Goal: Task Accomplishment & Management: Manage account settings

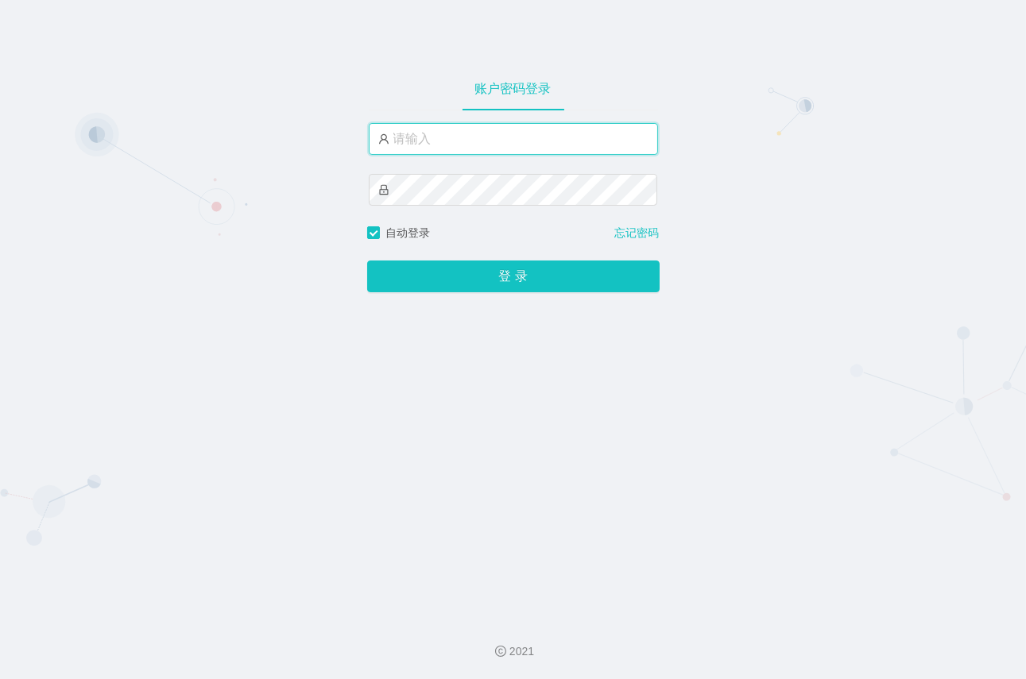
click at [445, 143] on input "text" at bounding box center [513, 139] width 289 height 32
click at [440, 145] on input "text" at bounding box center [513, 139] width 289 height 32
paste input "admin"
type input "admin"
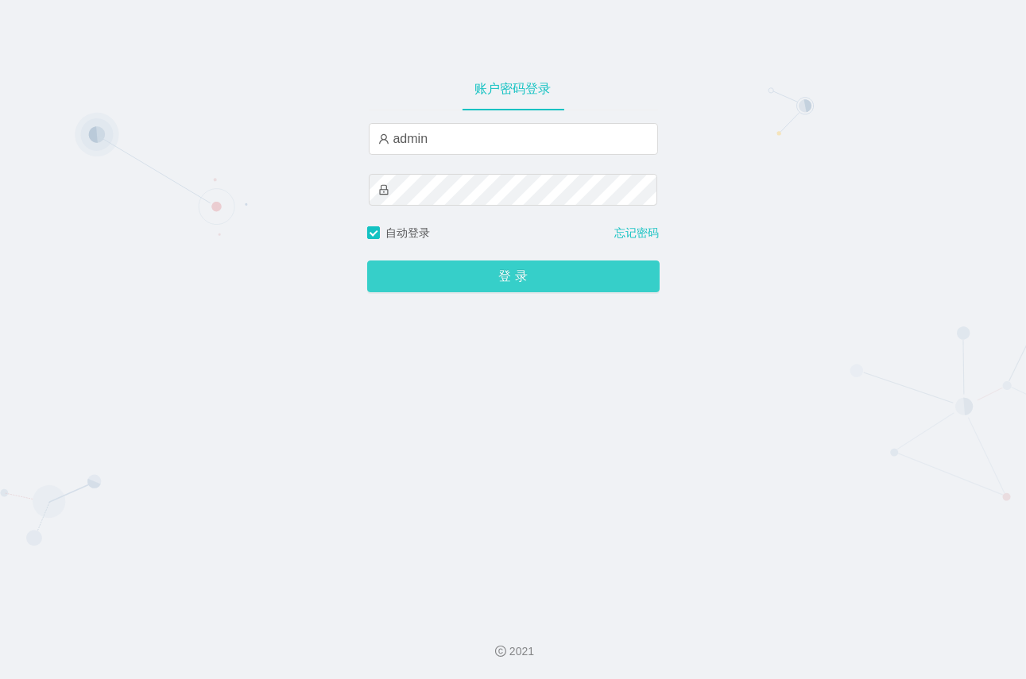
click at [418, 275] on button "登 录" at bounding box center [513, 277] width 292 height 32
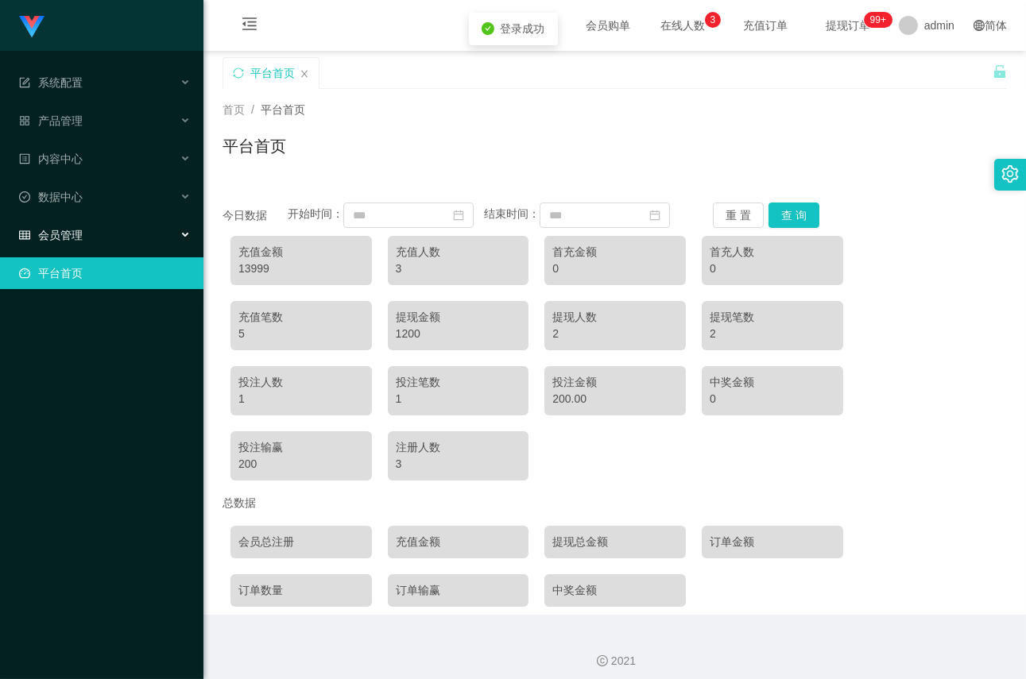
click at [75, 233] on span "会员管理" at bounding box center [51, 235] width 64 height 13
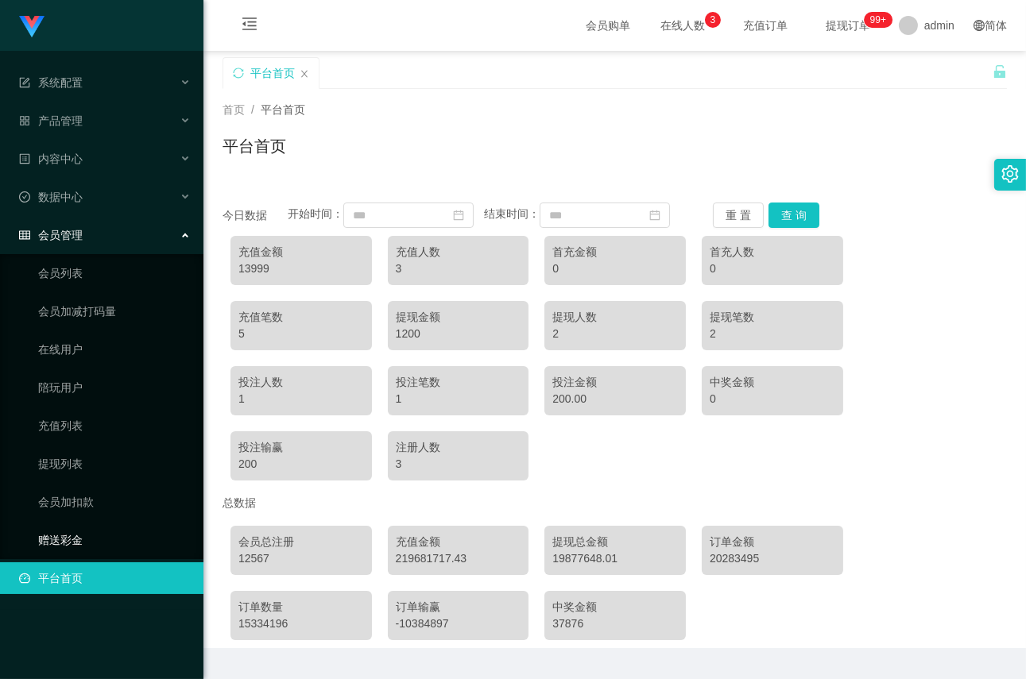
click at [70, 537] on link "赠送彩金" at bounding box center [114, 540] width 153 height 32
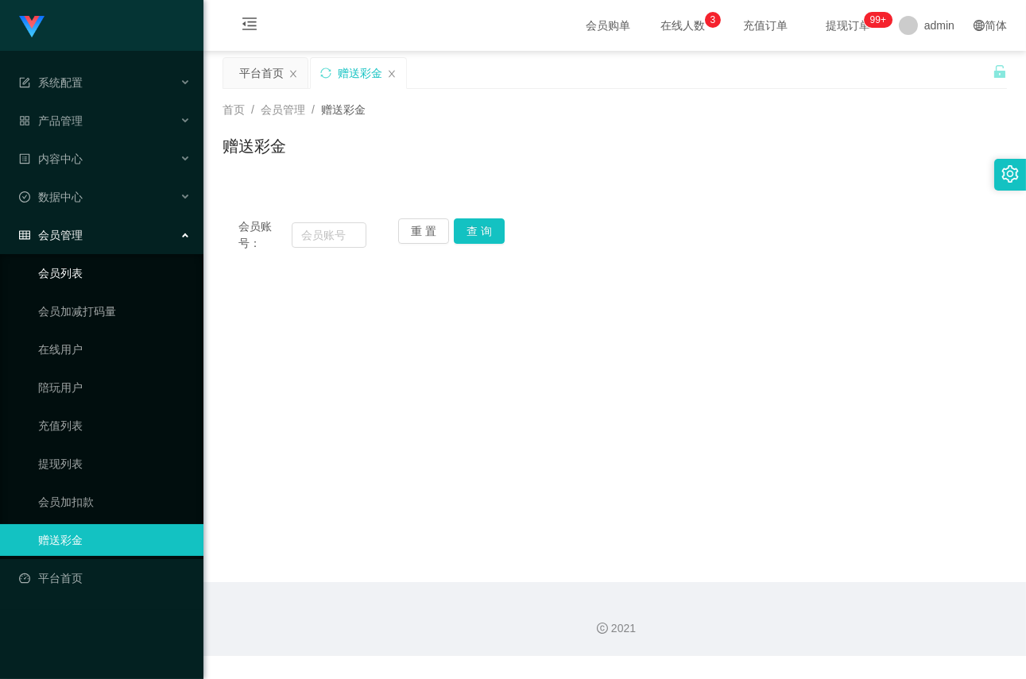
click at [81, 277] on link "会员列表" at bounding box center [114, 273] width 153 height 32
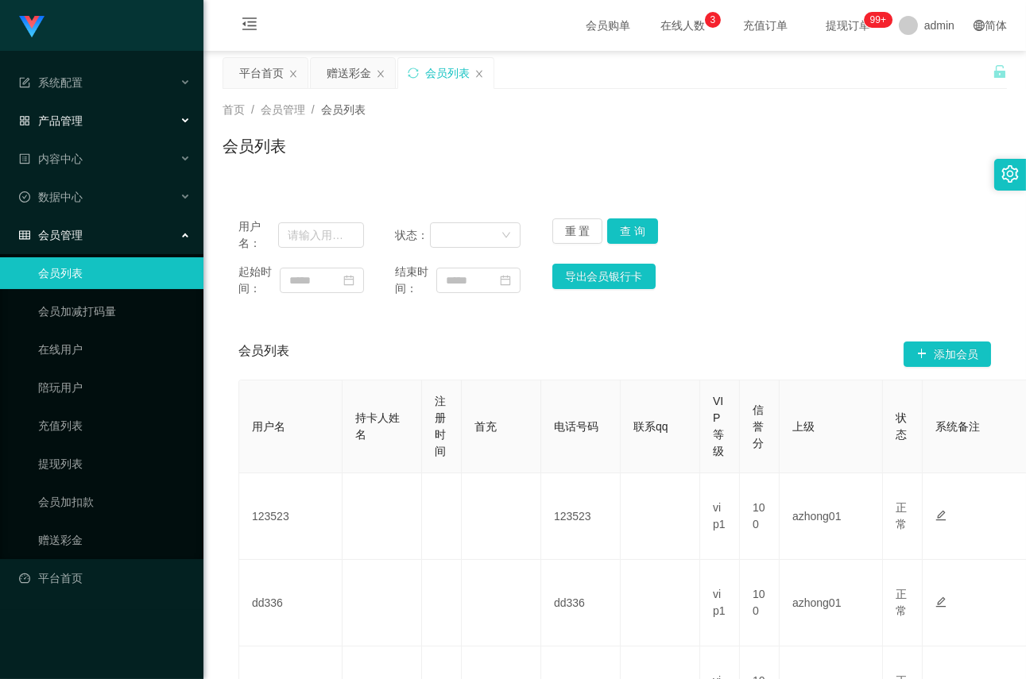
click at [81, 125] on span "产品管理" at bounding box center [51, 120] width 64 height 13
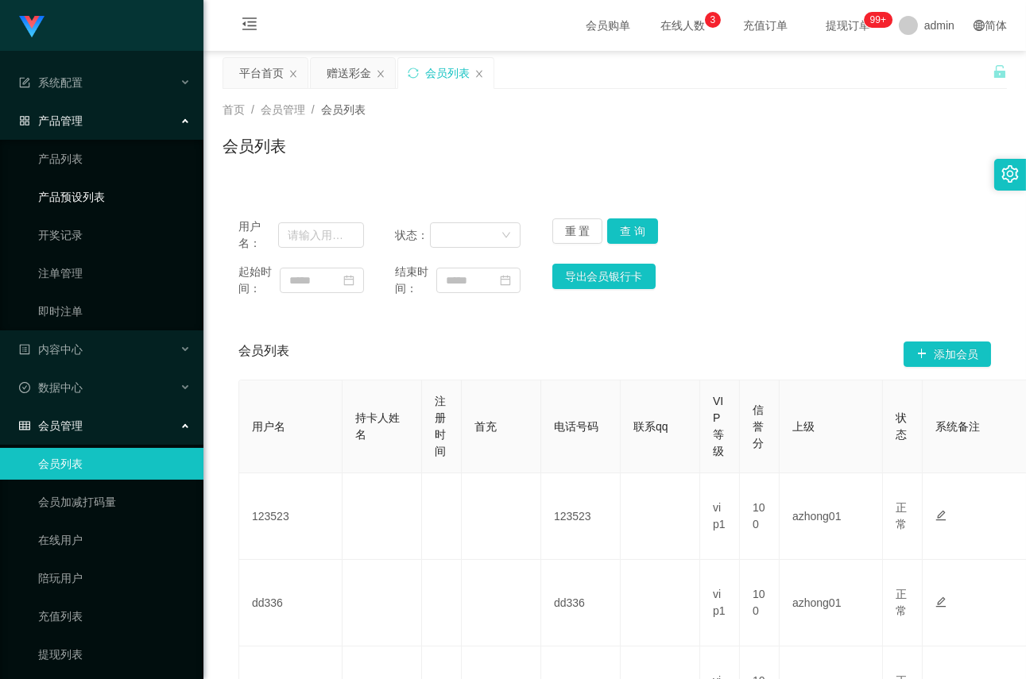
click at [75, 192] on link "产品预设列表" at bounding box center [114, 197] width 153 height 32
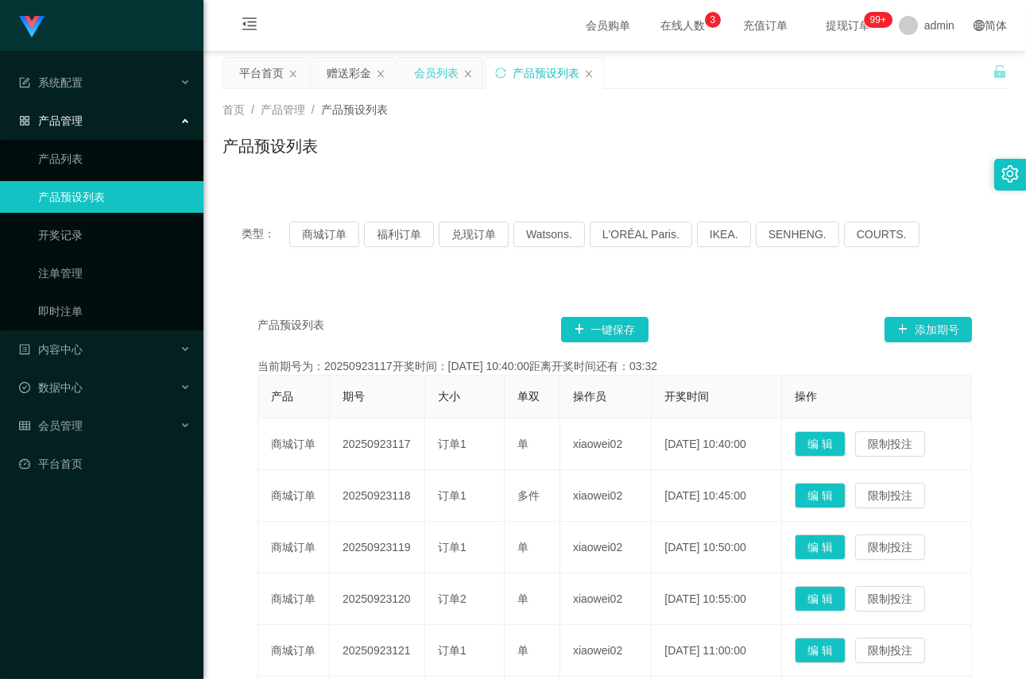
click at [431, 60] on div "会员列表" at bounding box center [436, 73] width 44 height 30
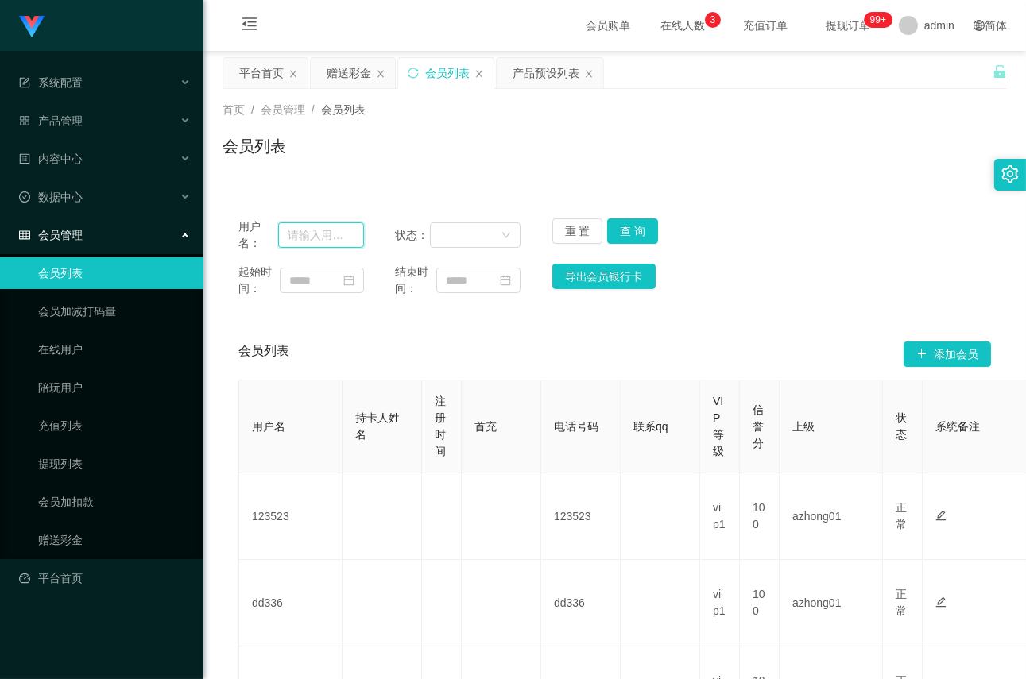
click at [330, 231] on input "text" at bounding box center [321, 234] width 86 height 25
paste input "carson89"
type input "carson89"
drag, startPoint x: 622, startPoint y: 223, endPoint x: 647, endPoint y: 239, distance: 29.3
click at [626, 224] on button "查 询" at bounding box center [632, 231] width 51 height 25
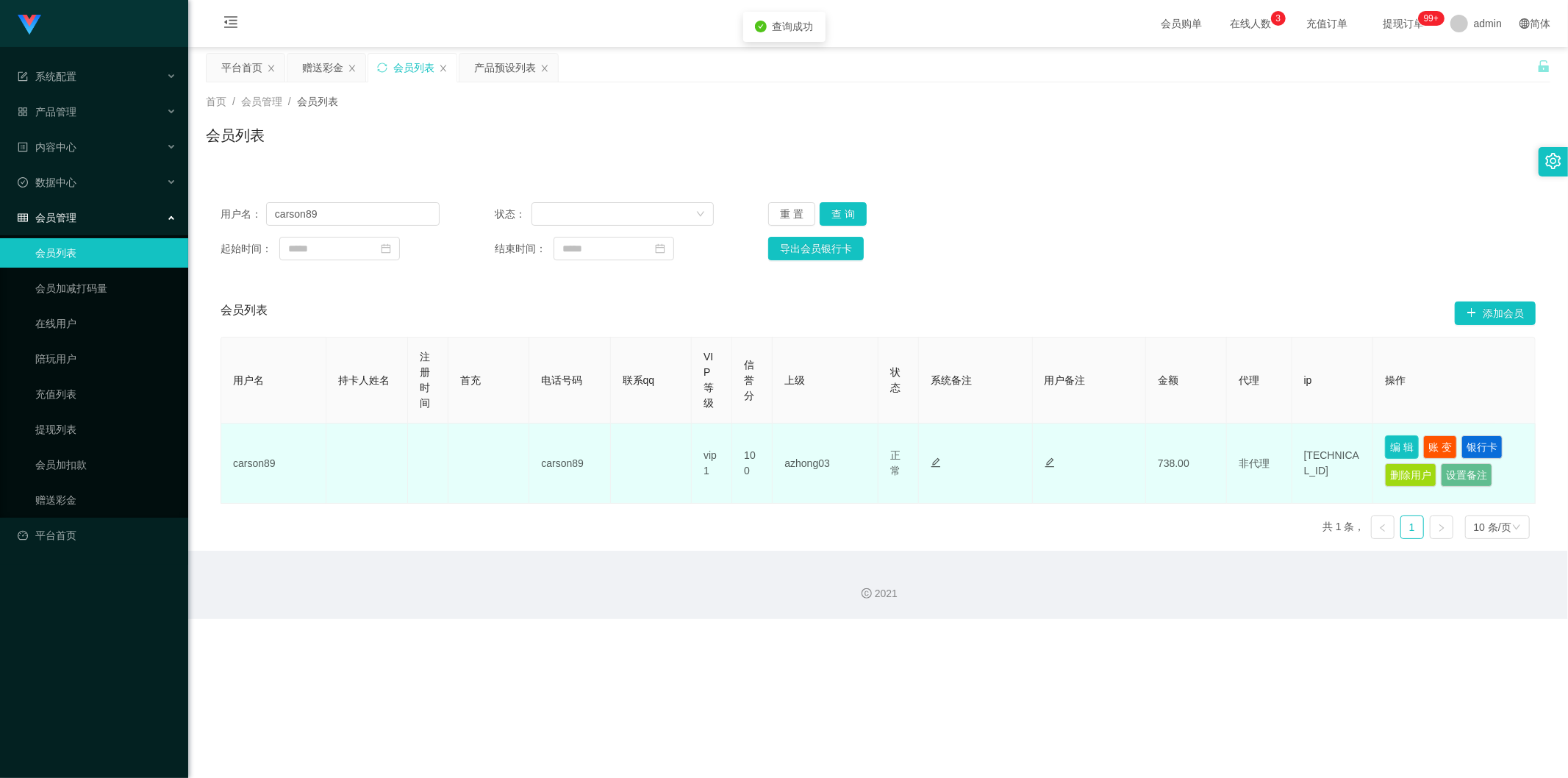
click at [948, 438] on button "编 辑" at bounding box center [1401, 446] width 34 height 23
click at [948, 449] on button "账 变" at bounding box center [1439, 446] width 34 height 23
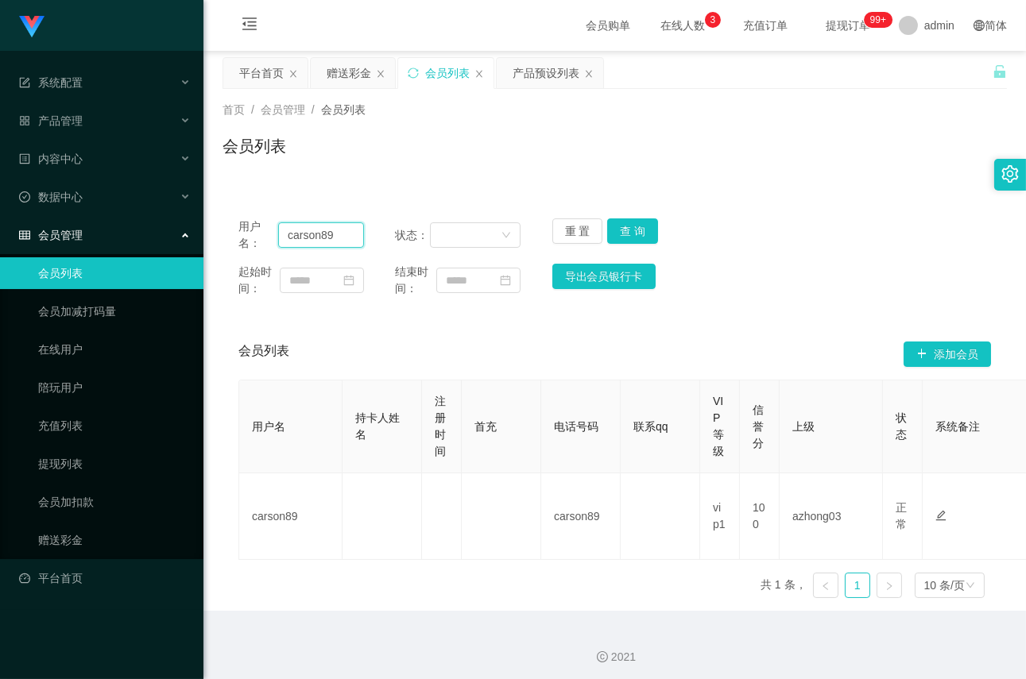
click at [328, 236] on input "carson89" at bounding box center [321, 234] width 86 height 25
click at [327, 234] on input "carson89" at bounding box center [321, 234] width 86 height 25
paste input "9782"
click at [633, 233] on button "查 询" at bounding box center [632, 231] width 51 height 25
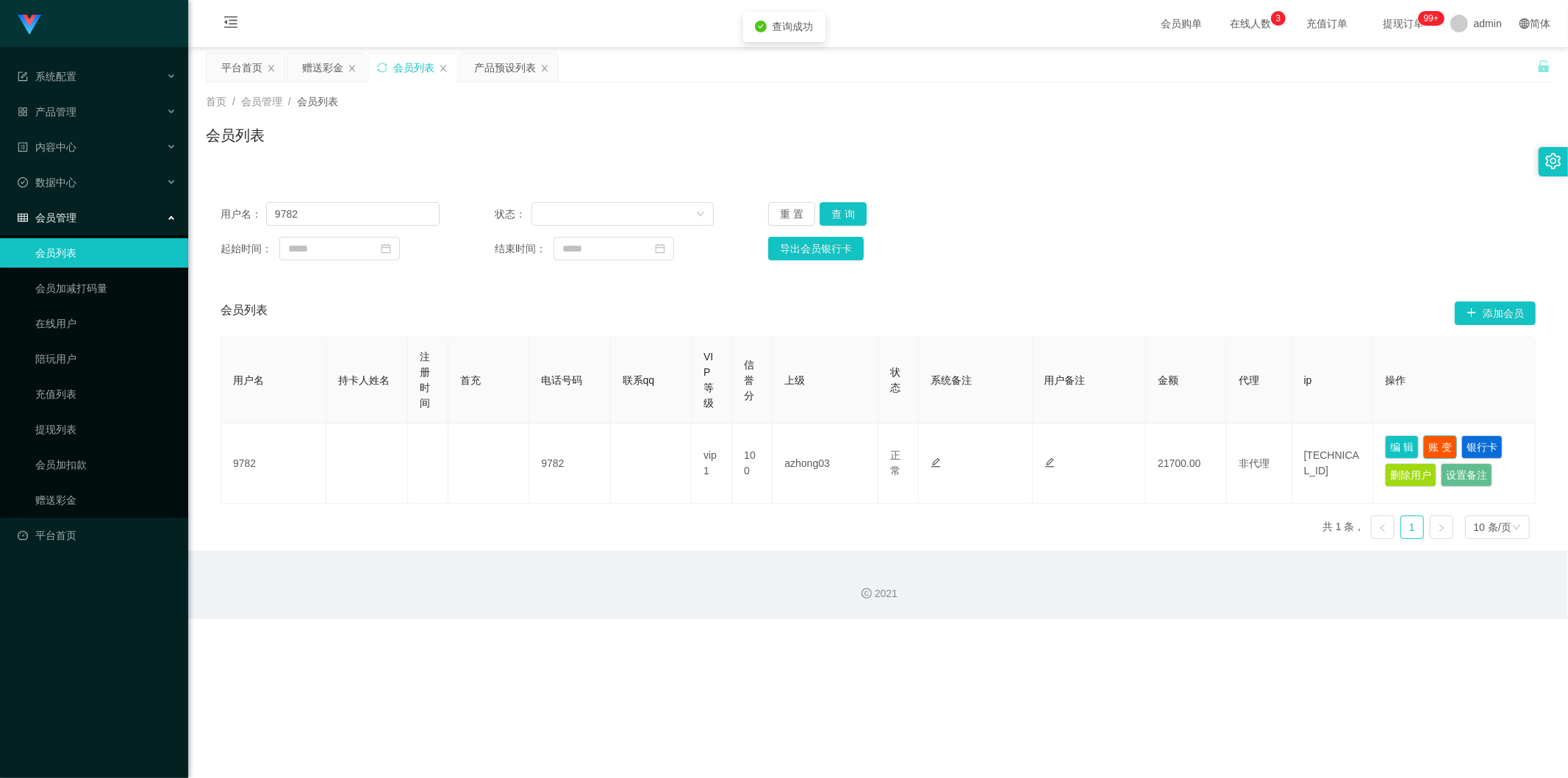
click at [948, 441] on button "账 变" at bounding box center [1439, 446] width 34 height 23
click at [369, 216] on input "9782" at bounding box center [353, 214] width 174 height 23
paste input "carson89"
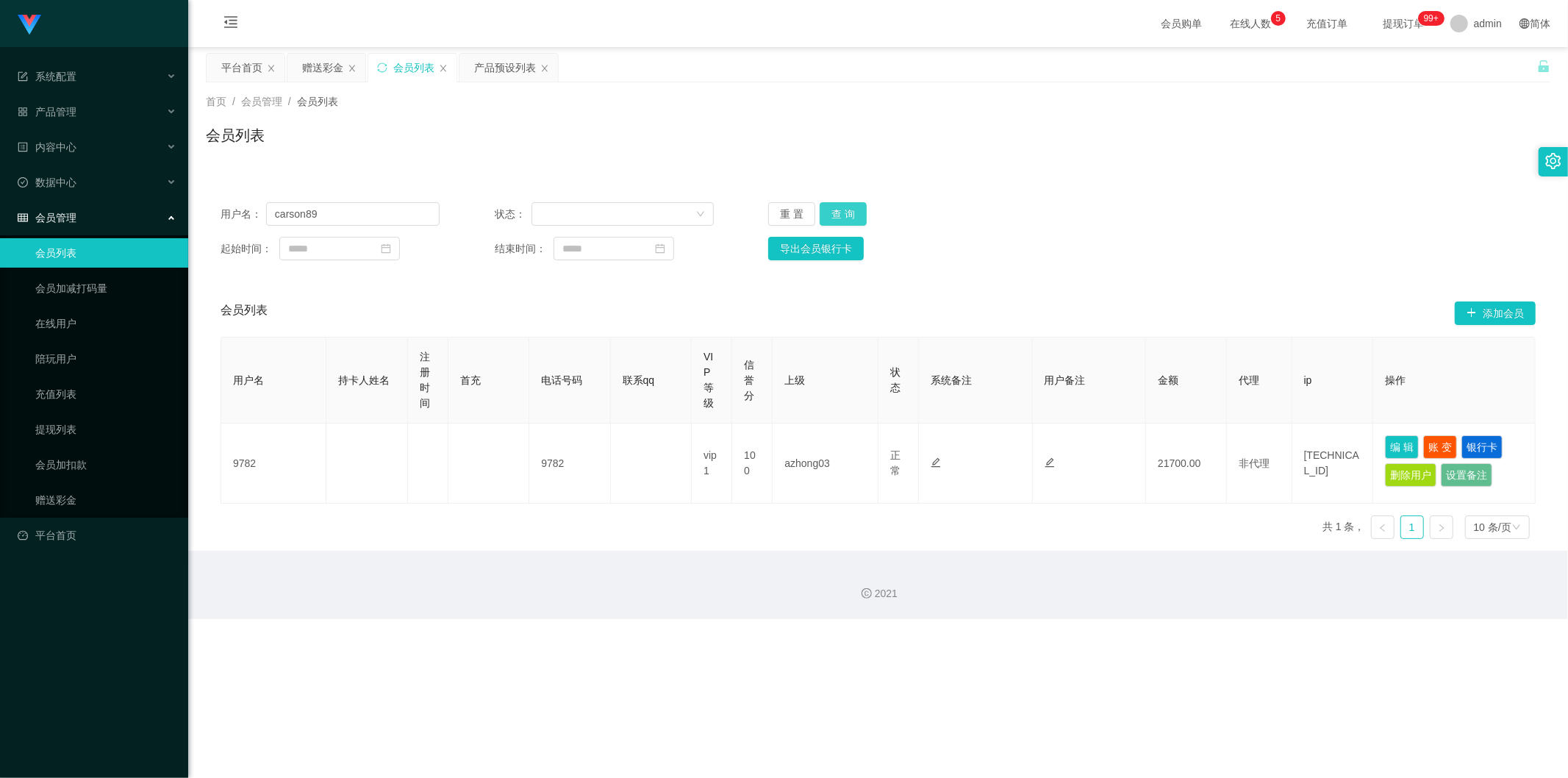
click at [841, 210] on button "查 询" at bounding box center [843, 214] width 47 height 23
drag, startPoint x: 1430, startPoint y: 442, endPoint x: 1420, endPoint y: 446, distance: 10.8
click at [948, 442] on button "账 变" at bounding box center [1439, 446] width 34 height 23
click at [832, 211] on button "查 询" at bounding box center [843, 214] width 47 height 23
click at [834, 211] on button "查 询" at bounding box center [843, 214] width 47 height 23
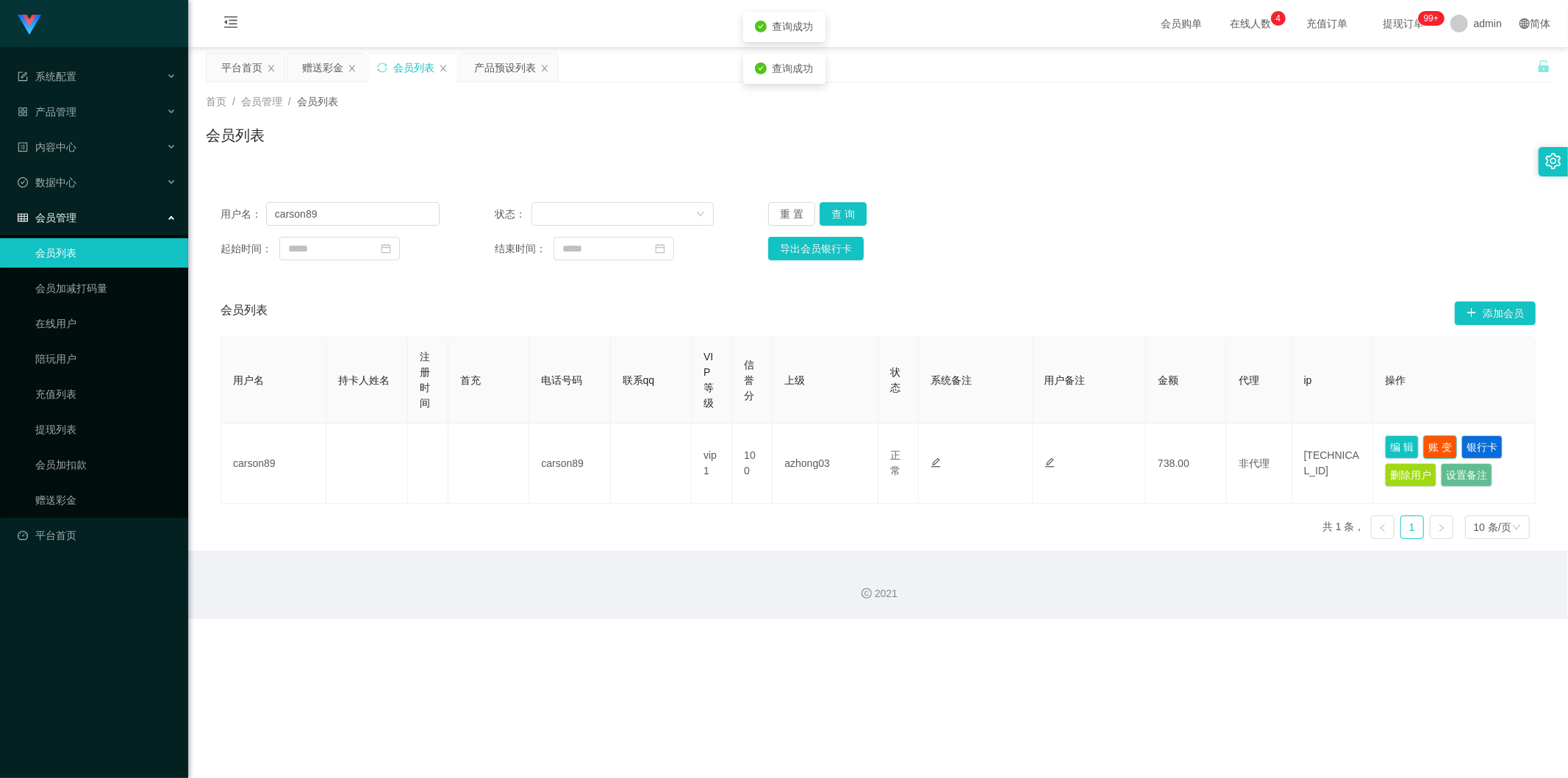
click at [948, 444] on button "账 变" at bounding box center [1439, 446] width 34 height 23
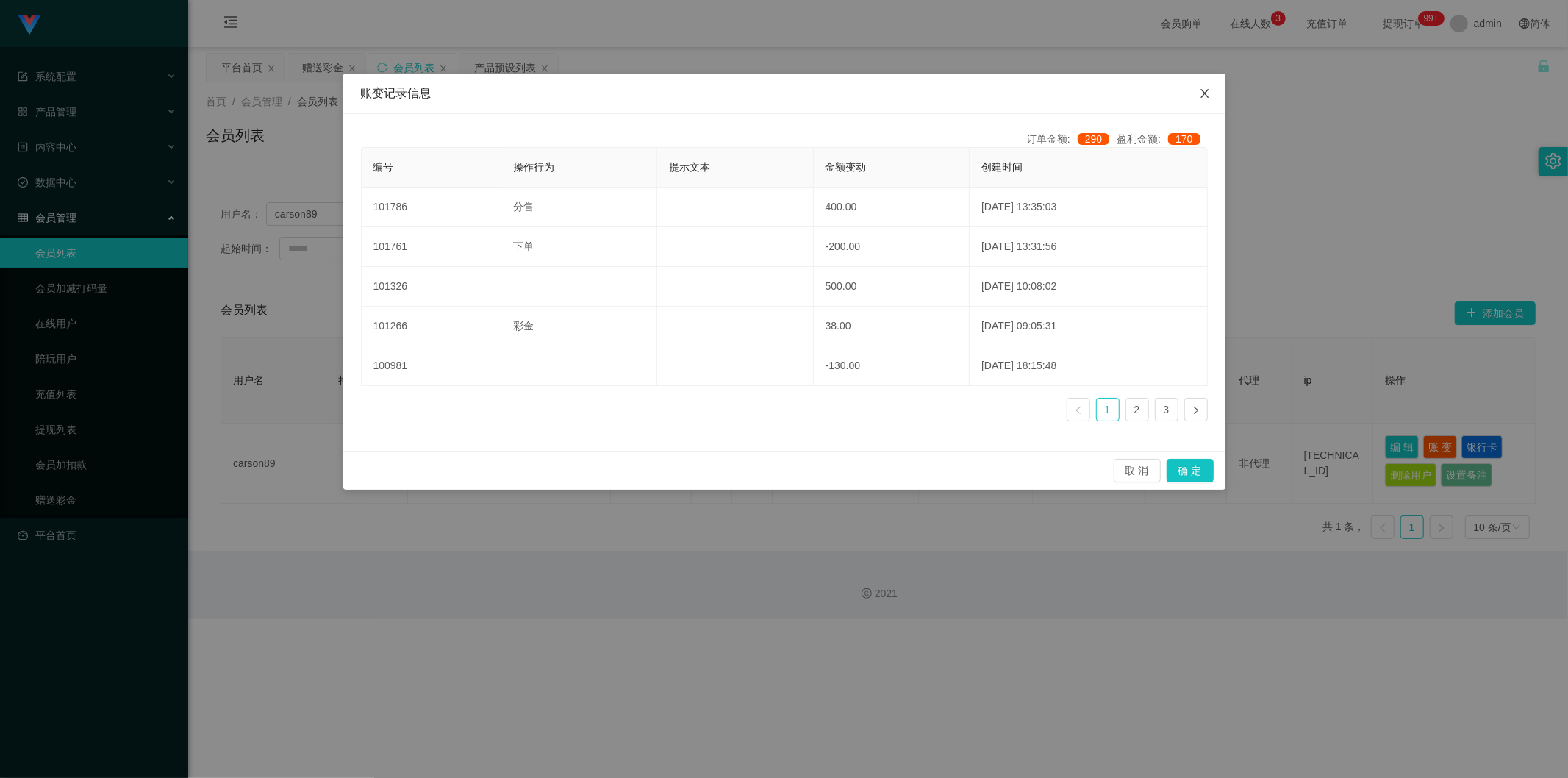
click at [948, 88] on icon "图标: close" at bounding box center [1204, 93] width 12 height 12
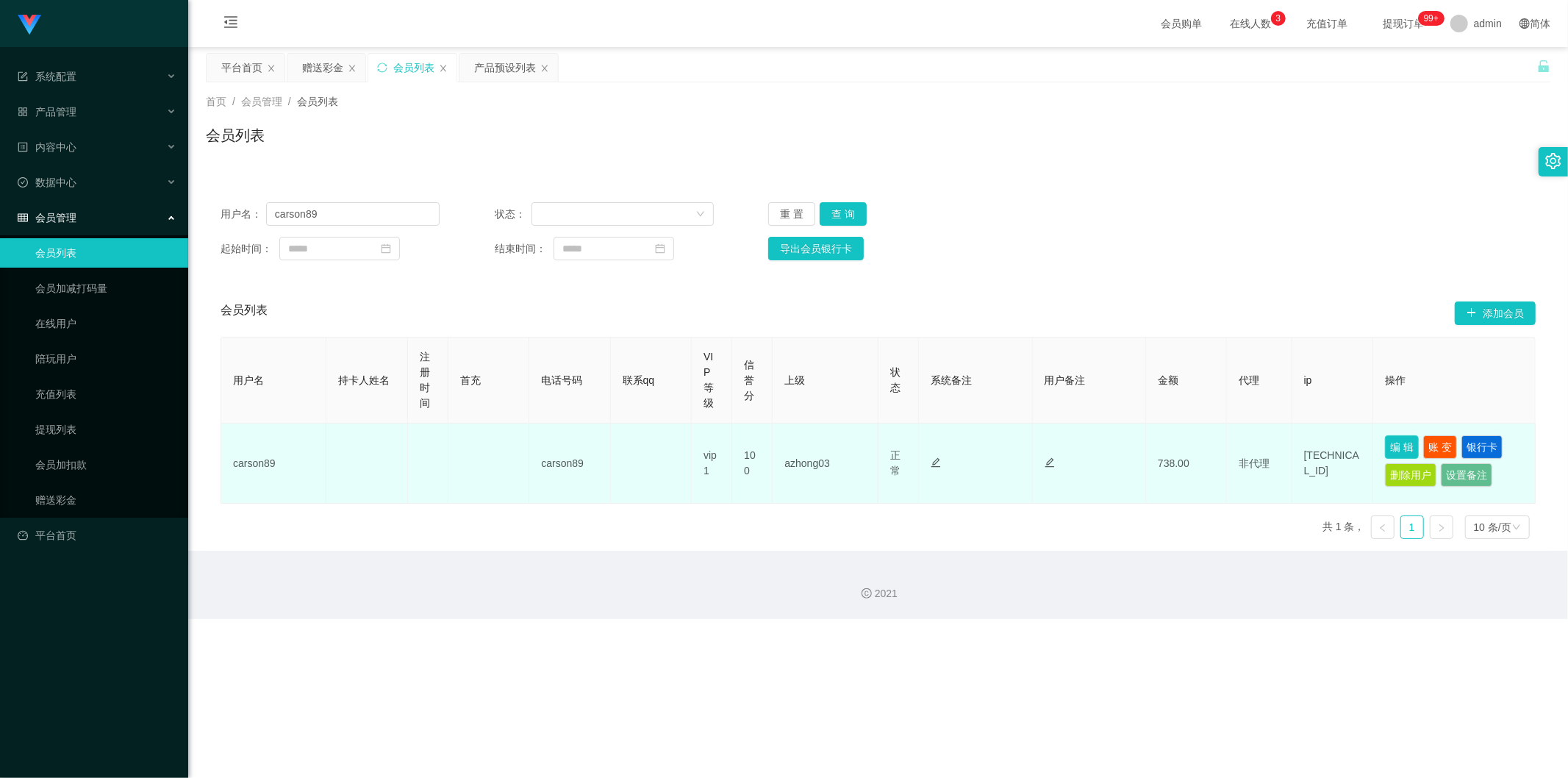
click at [948, 449] on button "编 辑" at bounding box center [1401, 446] width 34 height 23
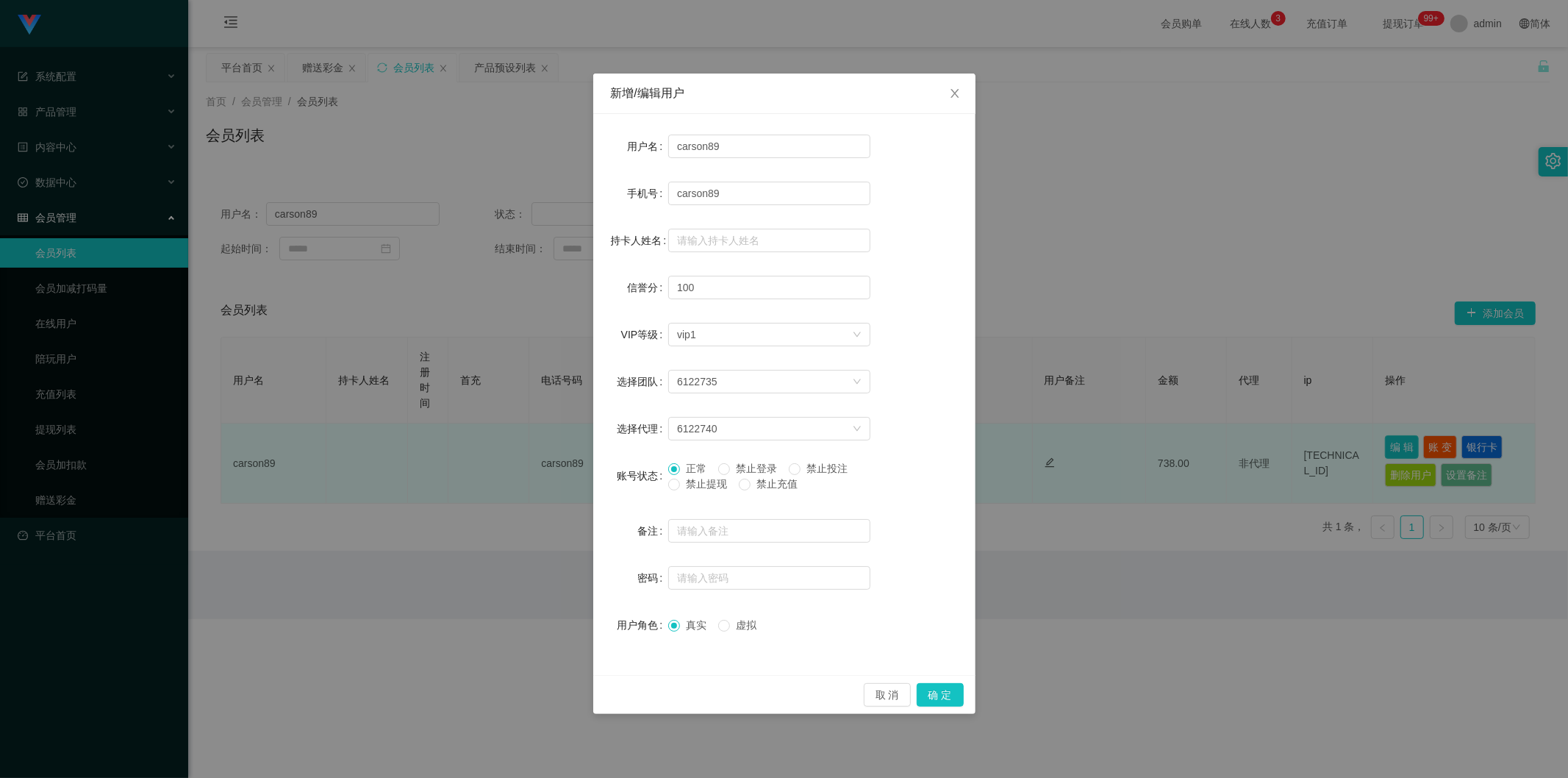
click at [948, 449] on div "新增/编辑用户 用户名 carson89 手机号 carson89 持卡人姓名 信誉分 100 VIP等级 选择VIP等级 vip1 选择团队 6122735…" at bounding box center [784, 389] width 1568 height 778
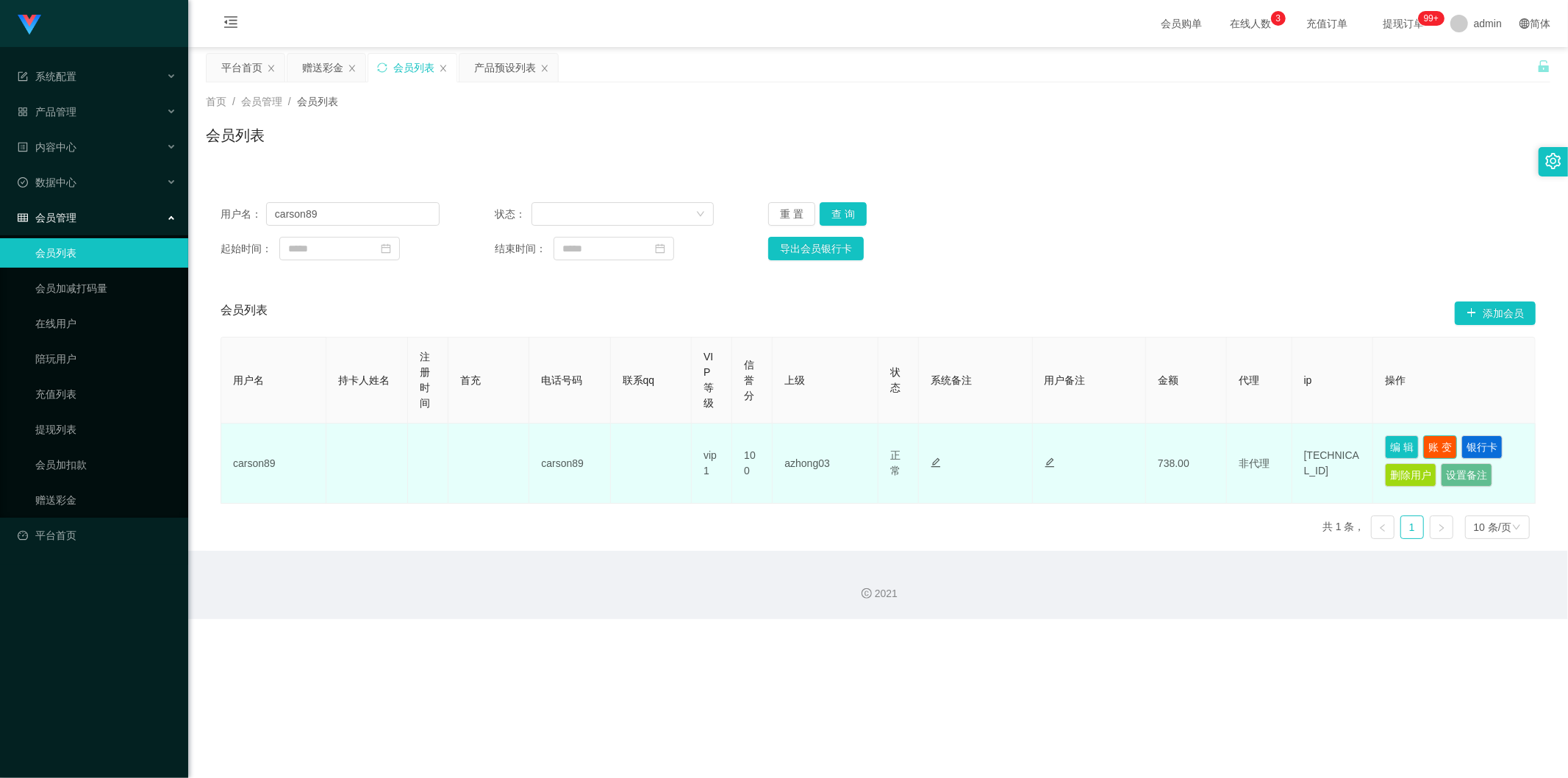
click at [948, 443] on button "账 变" at bounding box center [1439, 446] width 34 height 23
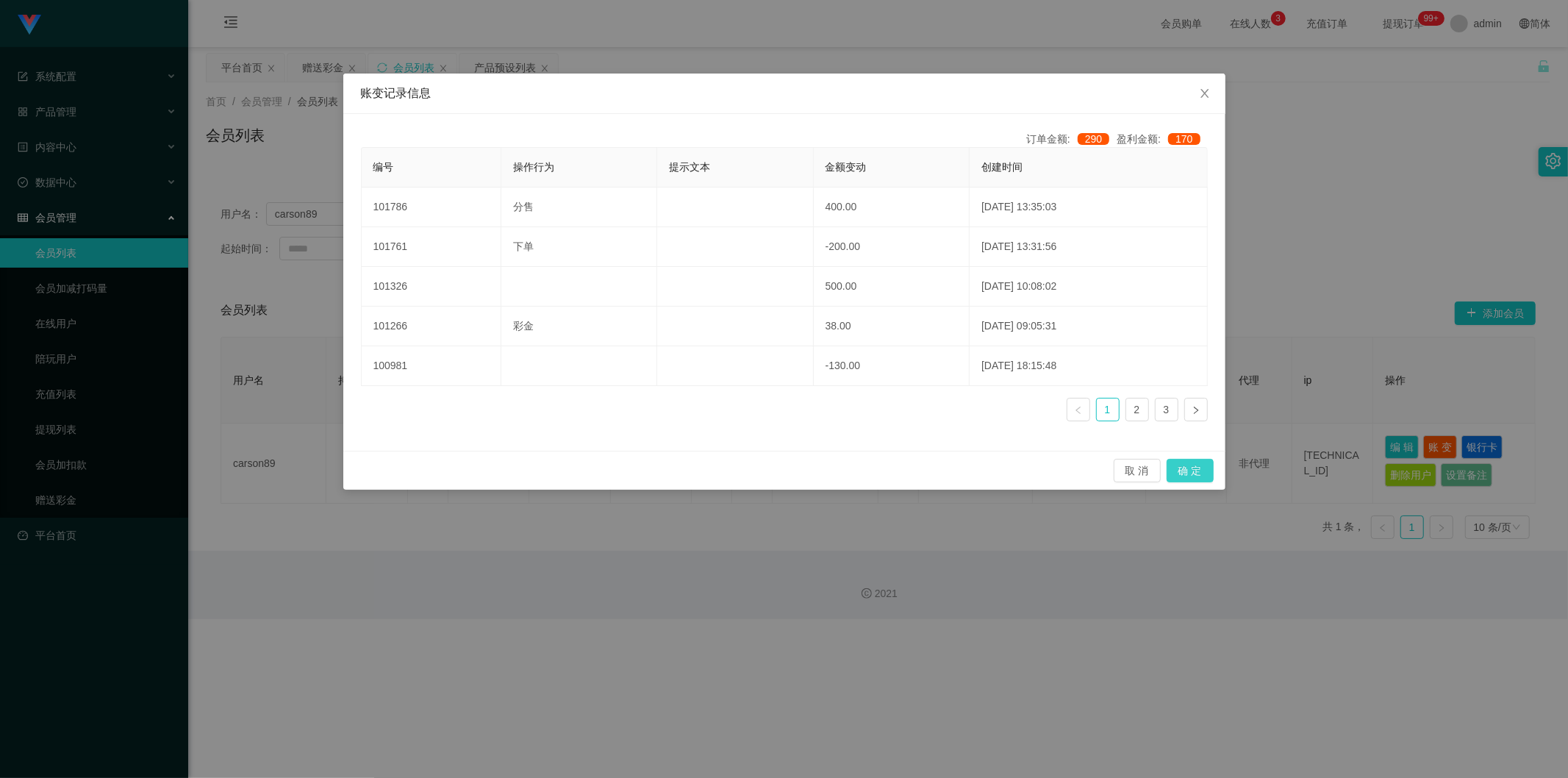
click at [948, 471] on button "确 定" at bounding box center [1190, 470] width 47 height 23
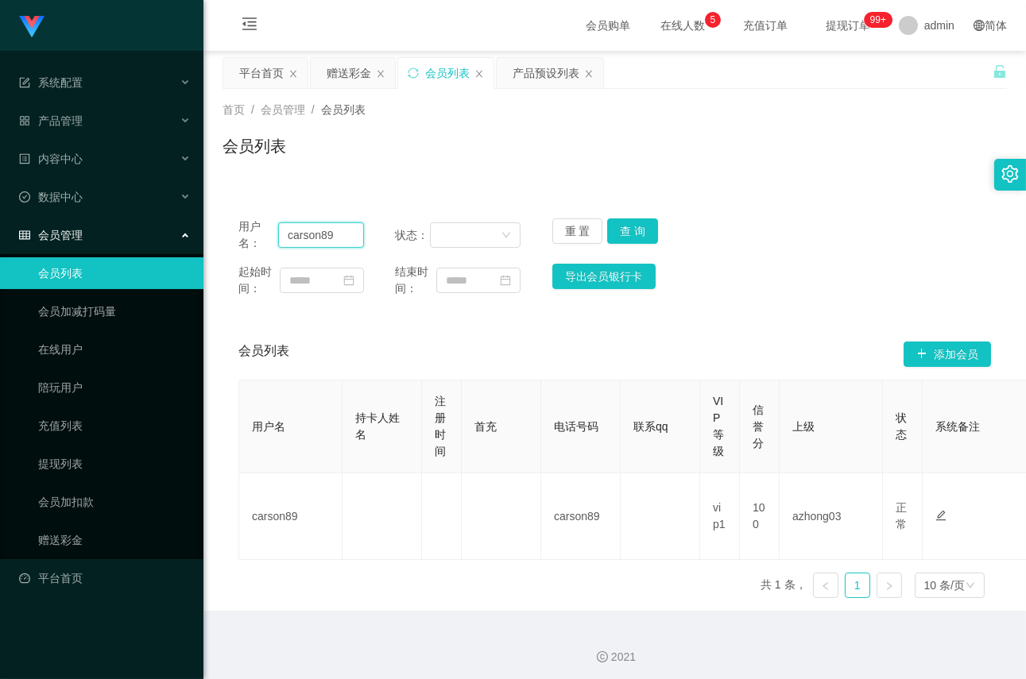
click at [337, 237] on input "carson89" at bounding box center [321, 234] width 86 height 25
click at [625, 237] on button "查 询" at bounding box center [632, 231] width 51 height 25
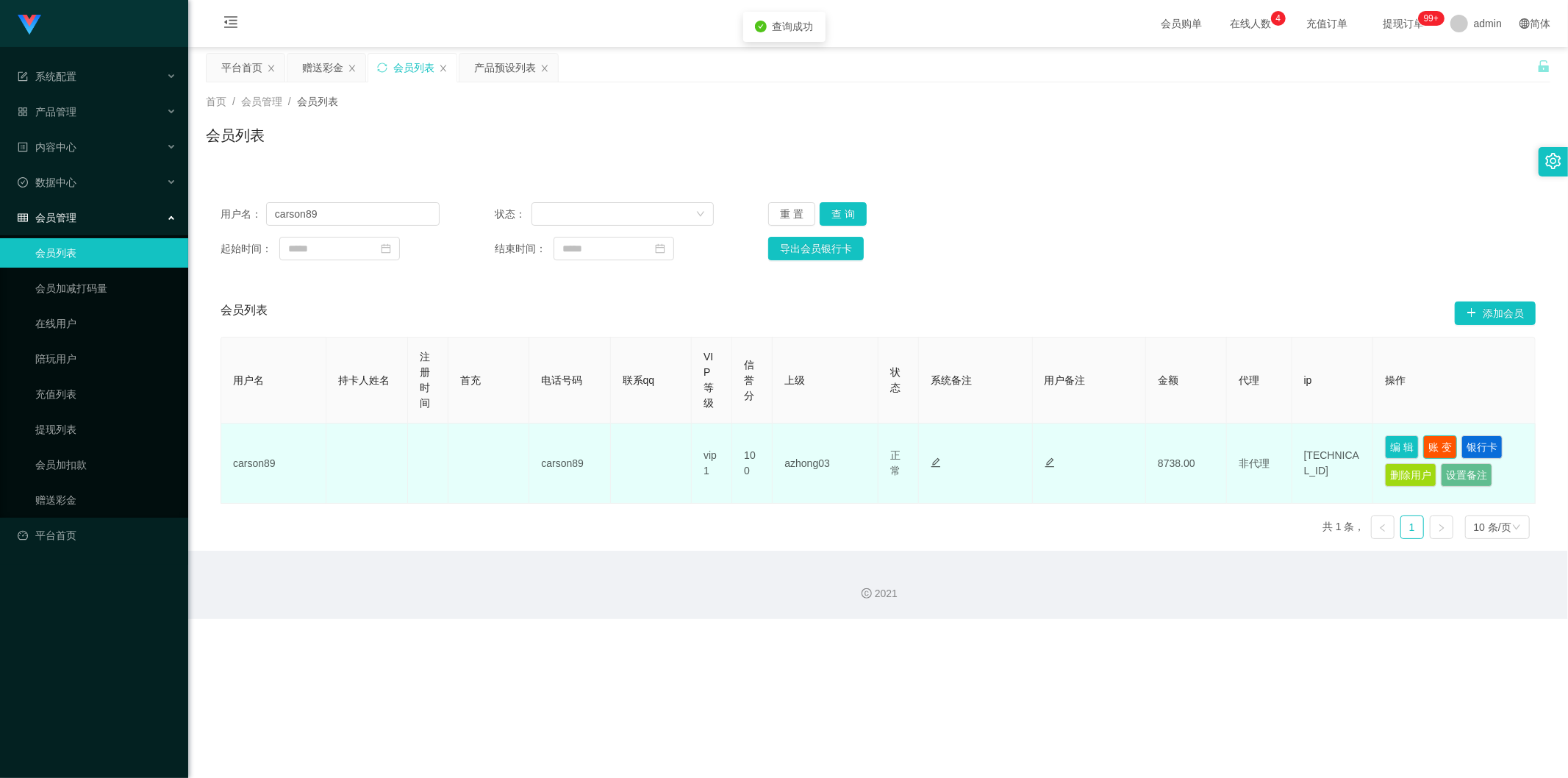
click at [948, 438] on button "账 变" at bounding box center [1439, 446] width 34 height 23
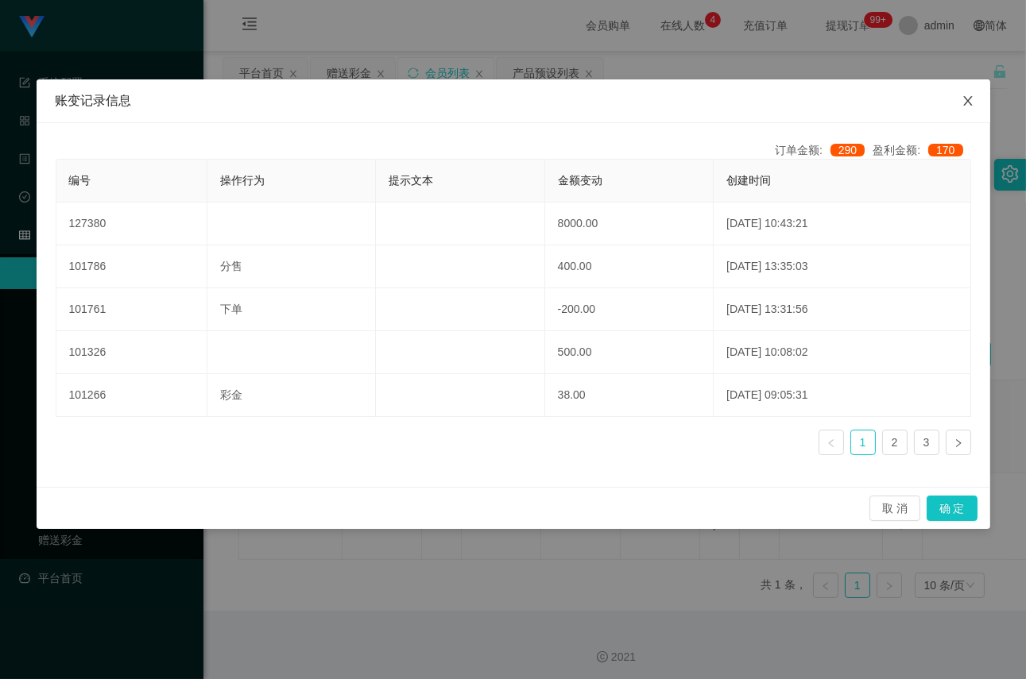
click at [967, 104] on icon "图标: close" at bounding box center [967, 101] width 13 height 13
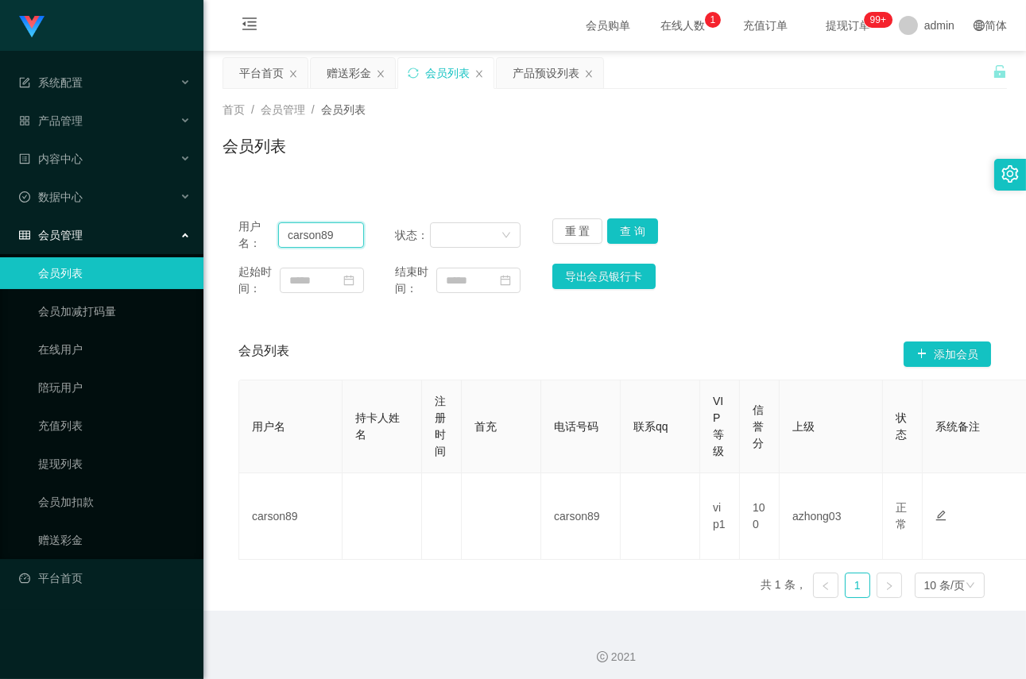
click at [328, 229] on input "carson89" at bounding box center [321, 234] width 86 height 25
paste input "9782"
drag, startPoint x: 628, startPoint y: 223, endPoint x: 752, endPoint y: 140, distance: 149.4
click at [628, 223] on button "查 询" at bounding box center [632, 231] width 51 height 25
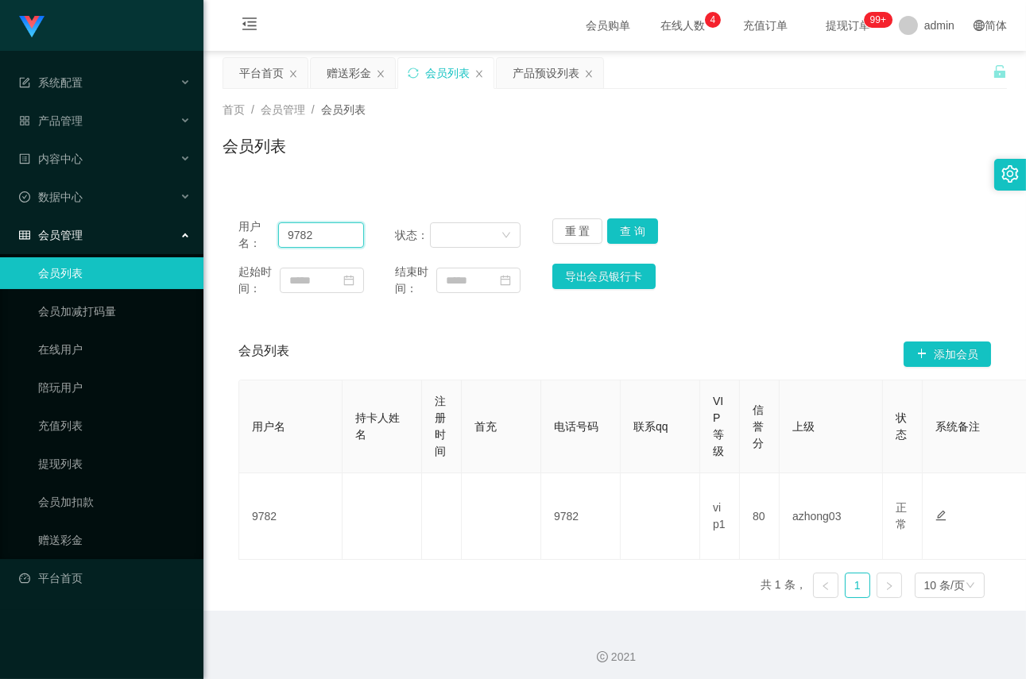
click at [335, 236] on input "9782" at bounding box center [321, 234] width 86 height 25
paste input "Eden98"
type input "Eden98"
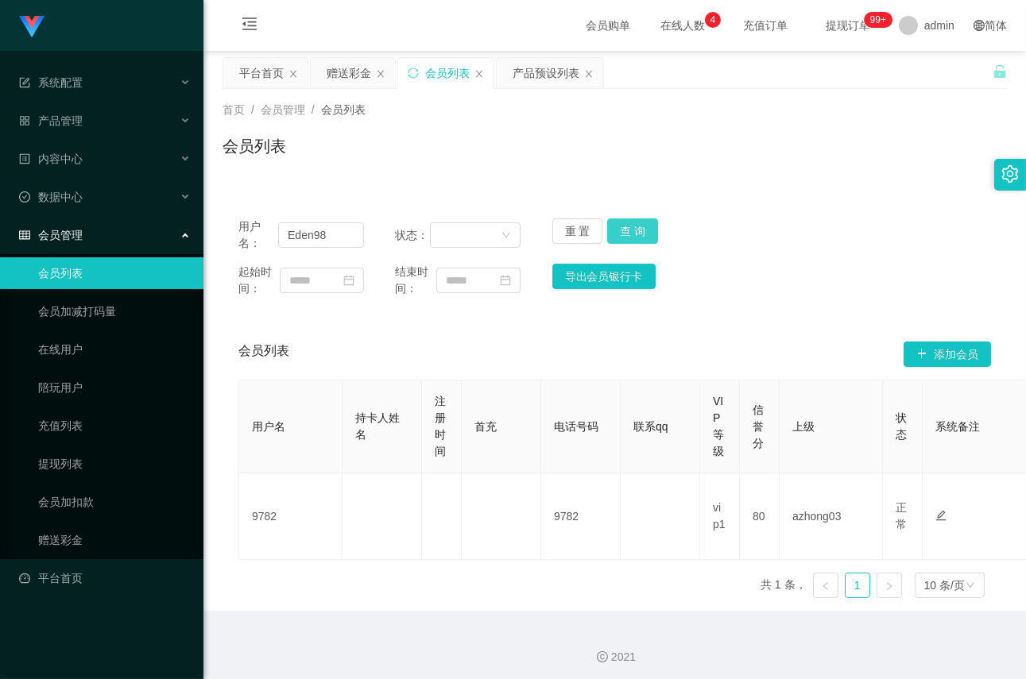
click at [633, 232] on button "查 询" at bounding box center [632, 231] width 51 height 25
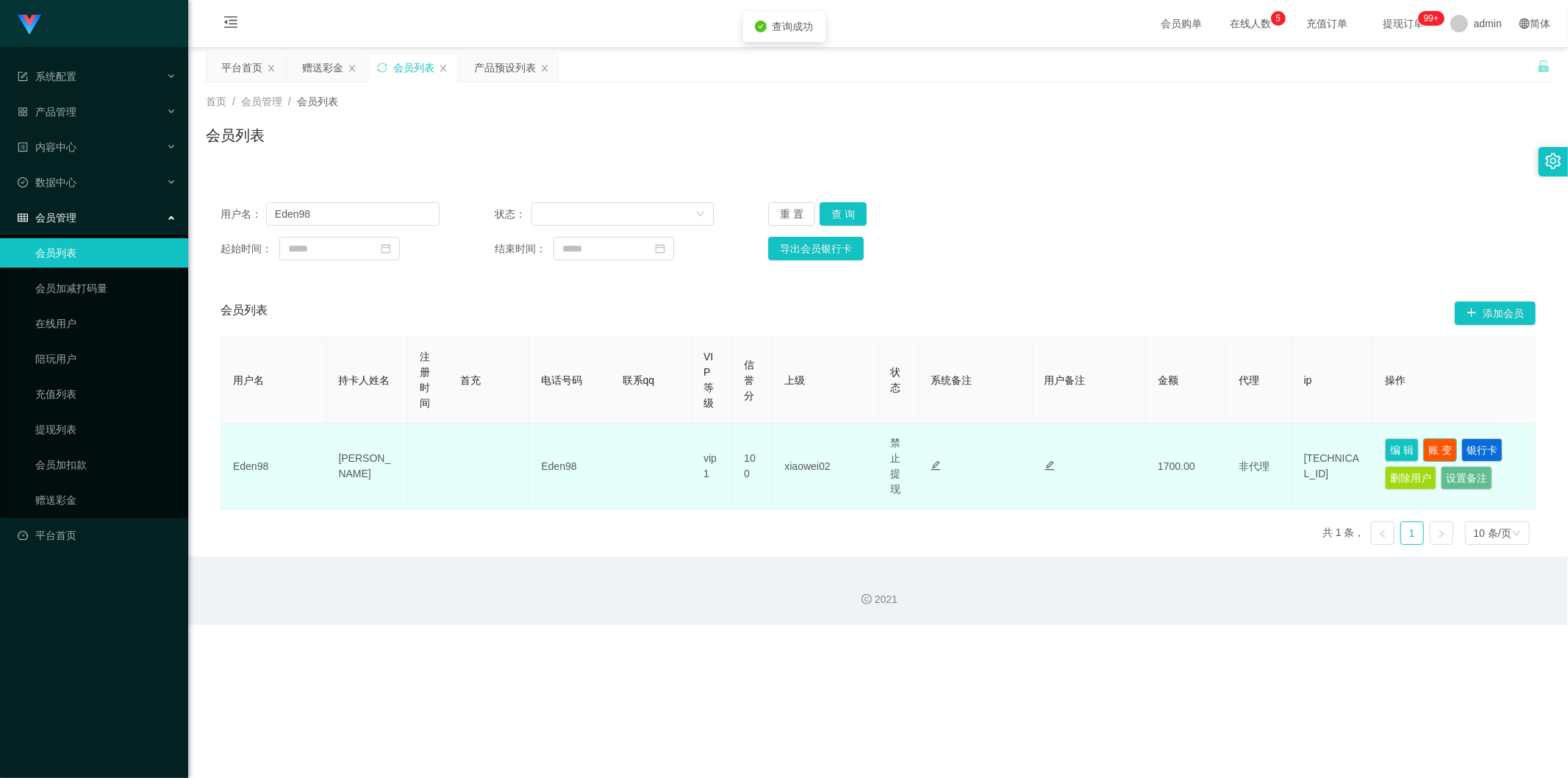
click at [948, 452] on button "账 变" at bounding box center [1439, 450] width 34 height 23
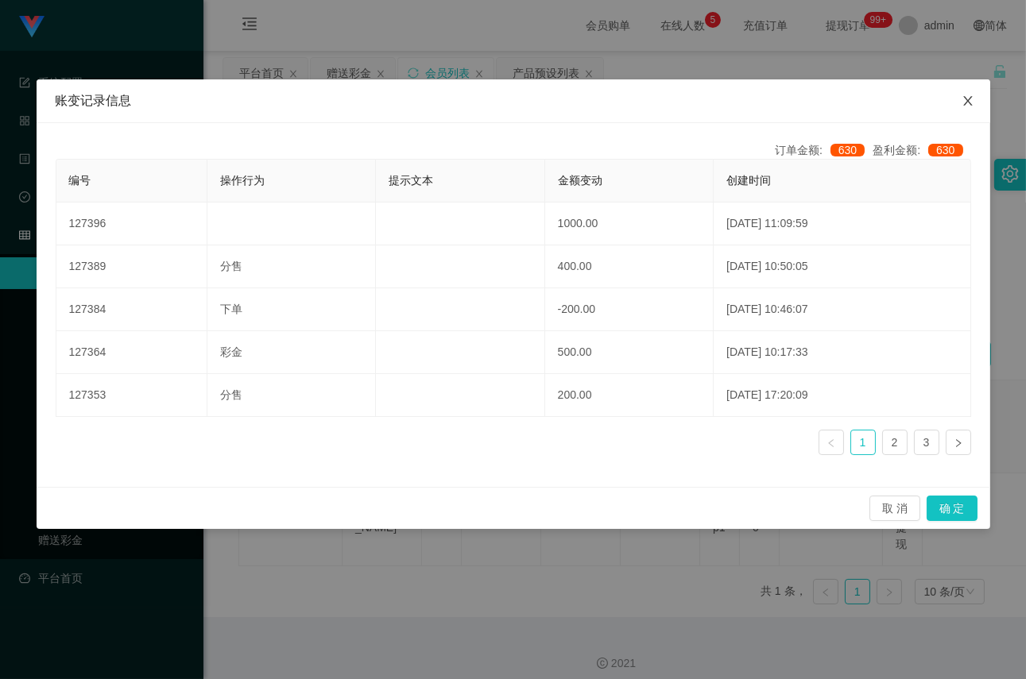
click at [955, 96] on span "Close" at bounding box center [968, 101] width 44 height 44
